Goal: Check status

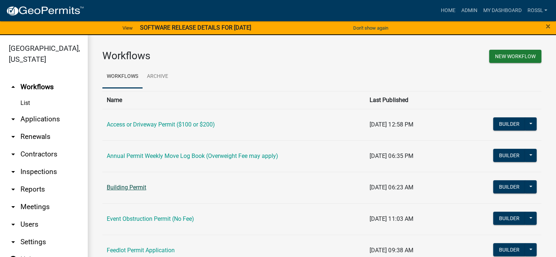
click at [120, 190] on link "Building Permit" at bounding box center [126, 187] width 39 height 7
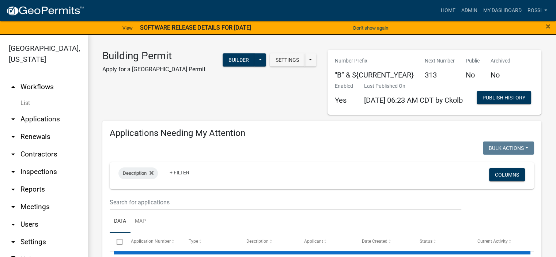
select select "2: 50"
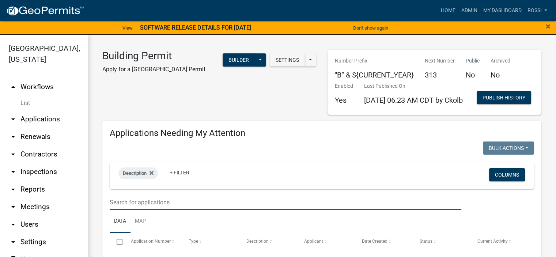
click at [151, 210] on input "text" at bounding box center [286, 202] width 352 height 15
type input "21950"
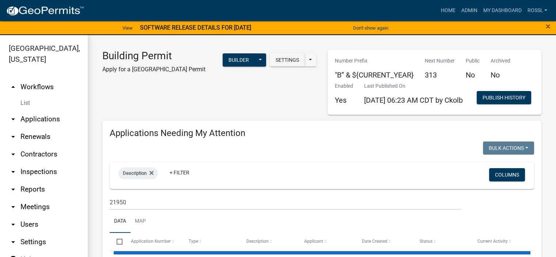
click at [232, 233] on ul "Data Map" at bounding box center [322, 221] width 424 height 23
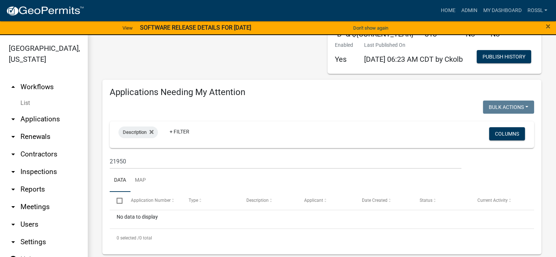
scroll to position [73, 0]
